Goal: Find specific page/section: Find specific page/section

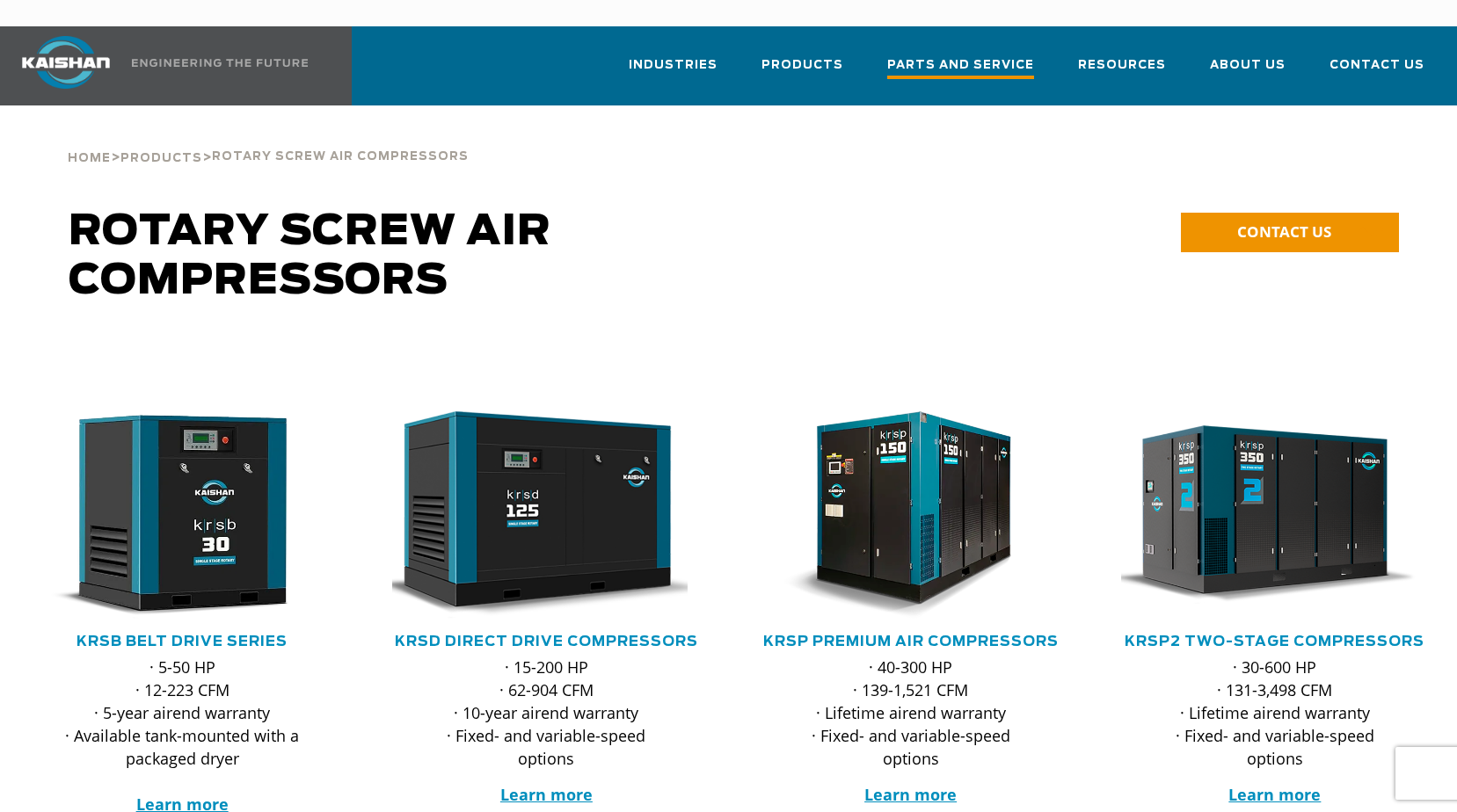
click at [1002, 55] on span "Parts and Service" at bounding box center [960, 67] width 147 height 24
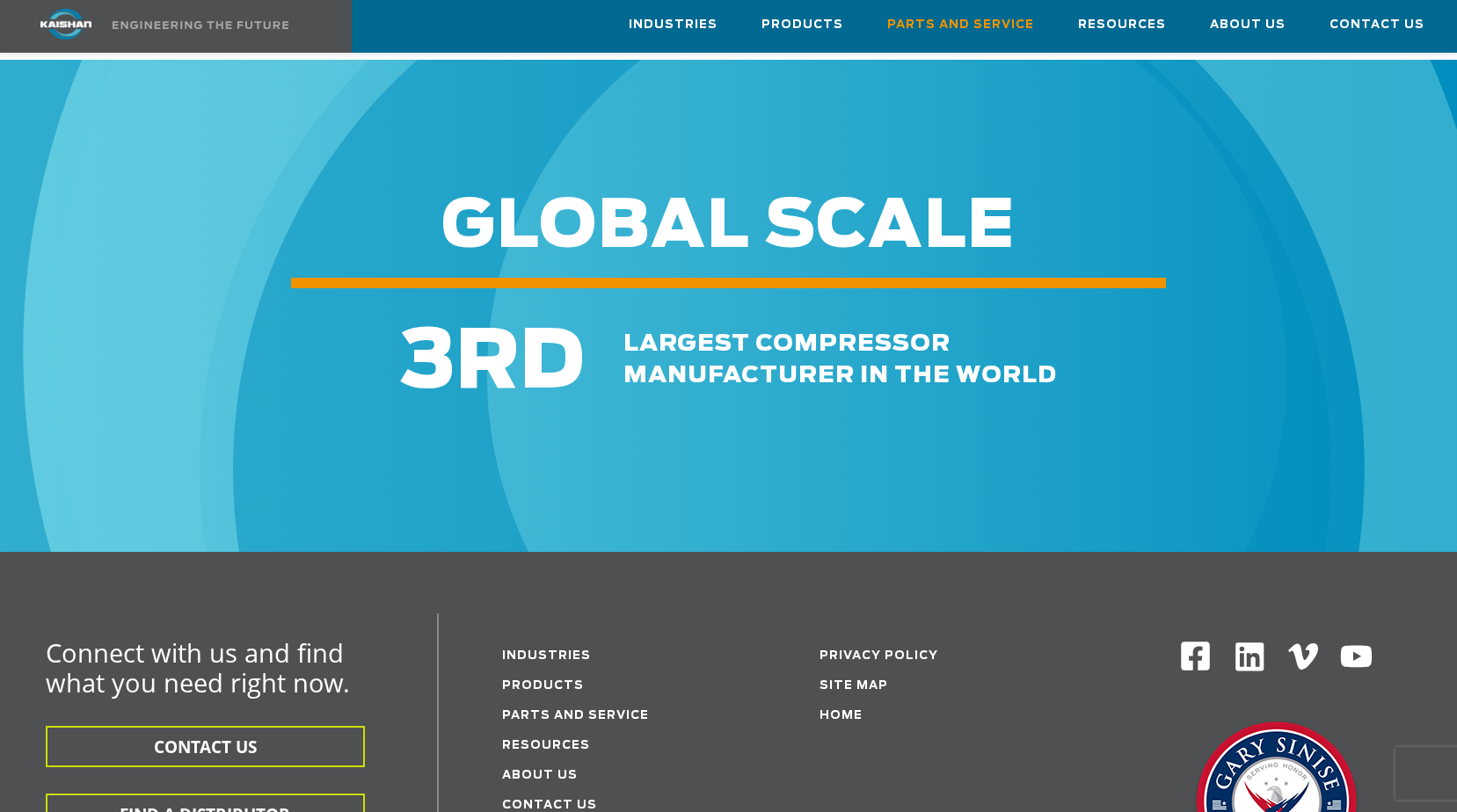
scroll to position [2309, 0]
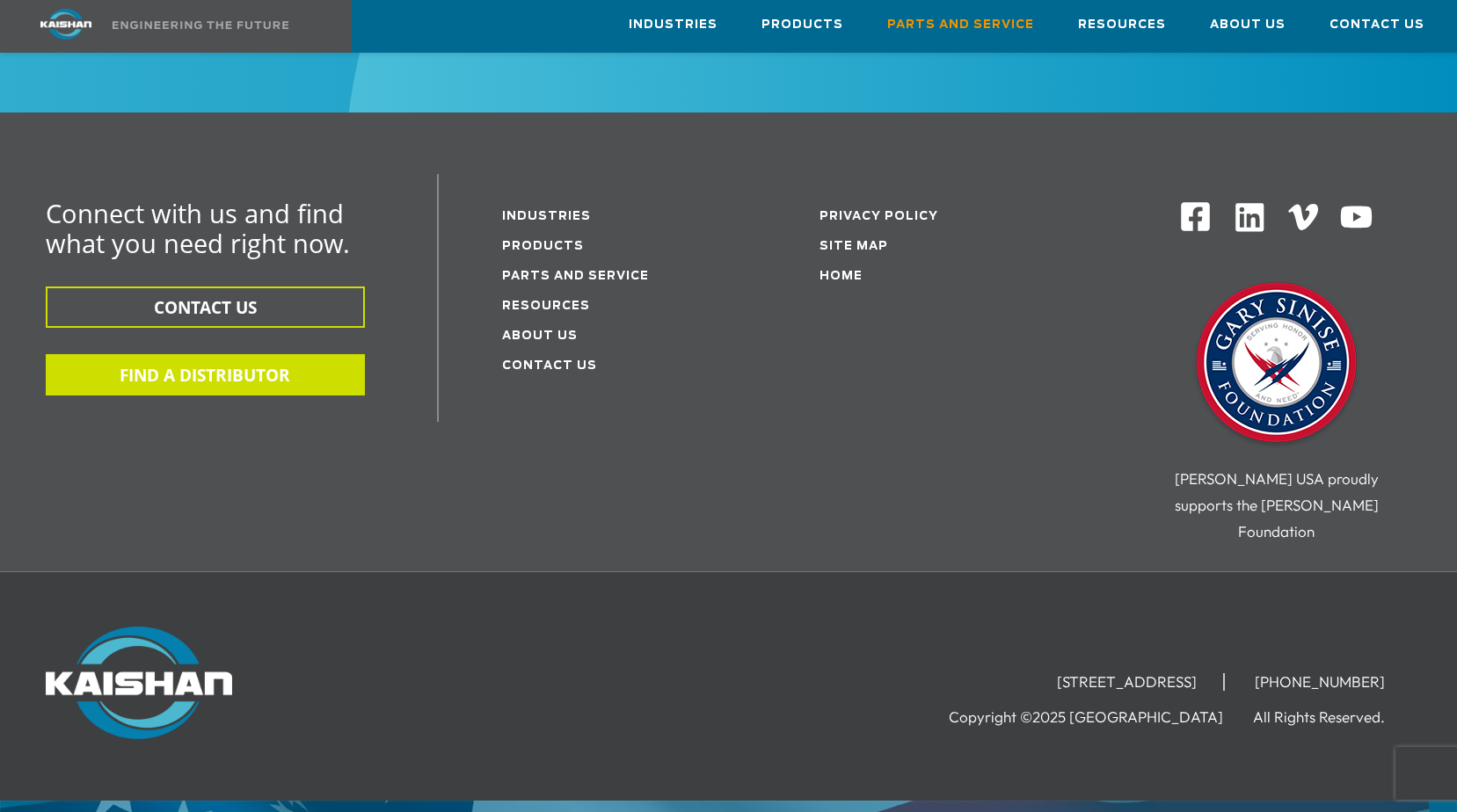
click at [253, 354] on button "FIND A DISTRIBUTOR" at bounding box center [205, 374] width 319 height 41
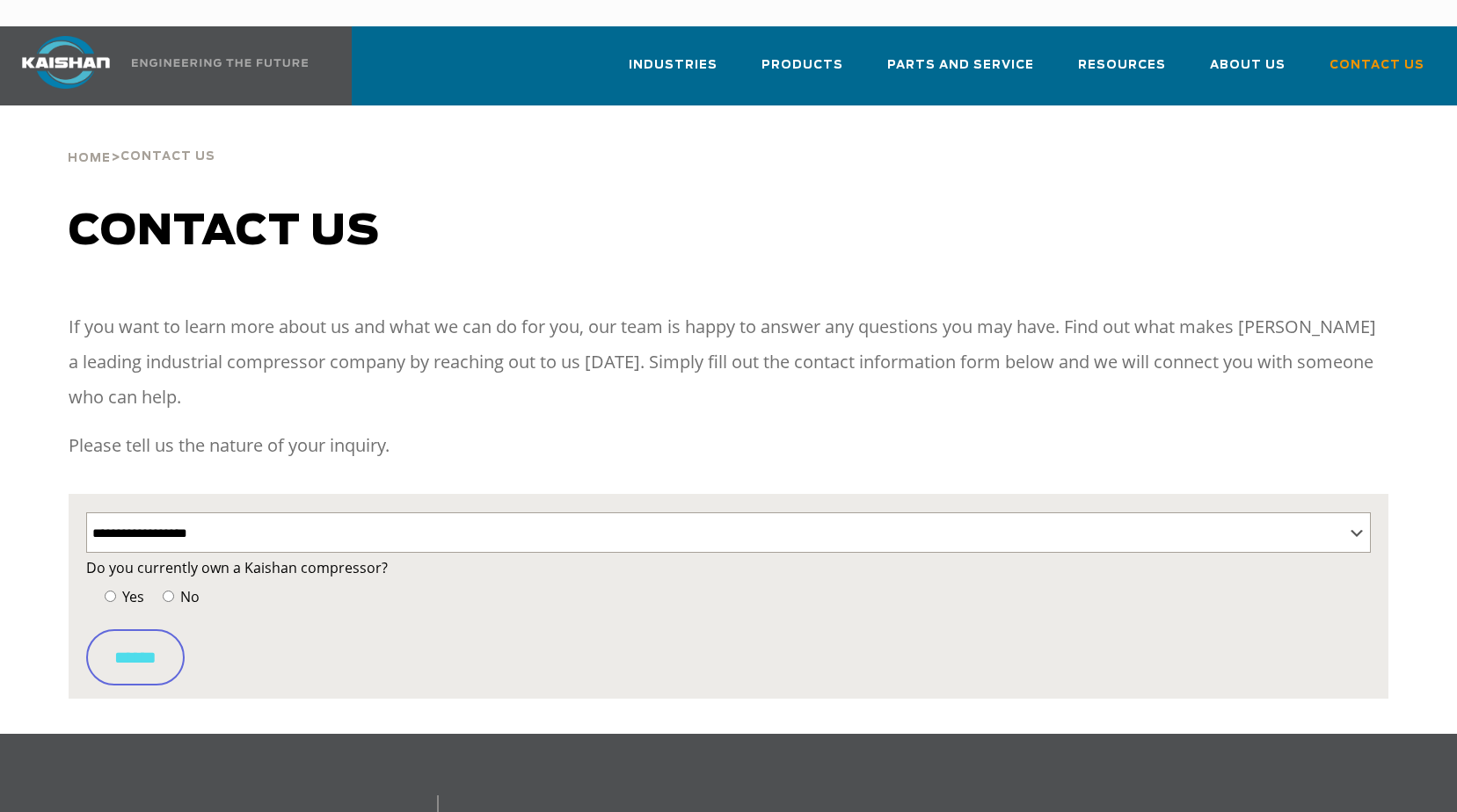
select select "**********"
